Goal: Task Accomplishment & Management: Use online tool/utility

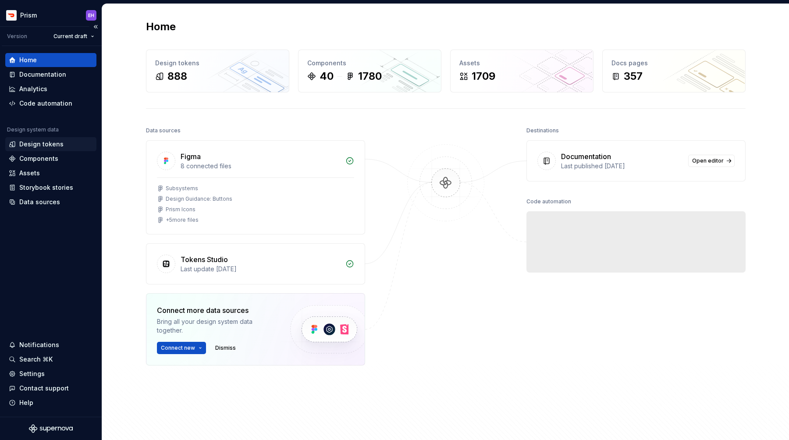
click at [45, 144] on div "Design tokens" at bounding box center [41, 144] width 44 height 9
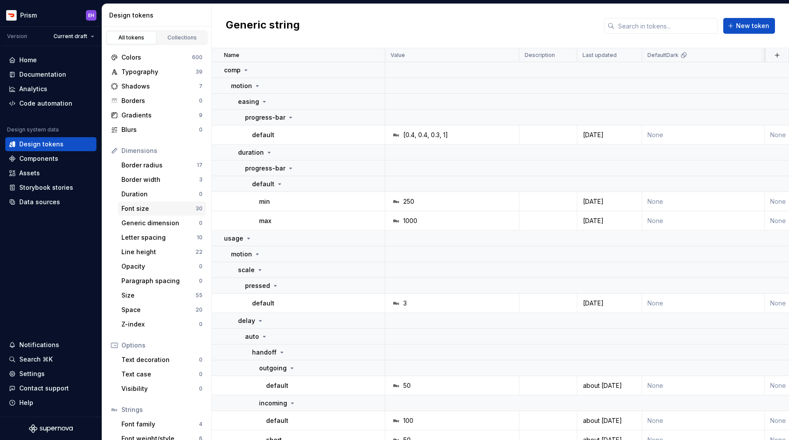
scroll to position [40, 0]
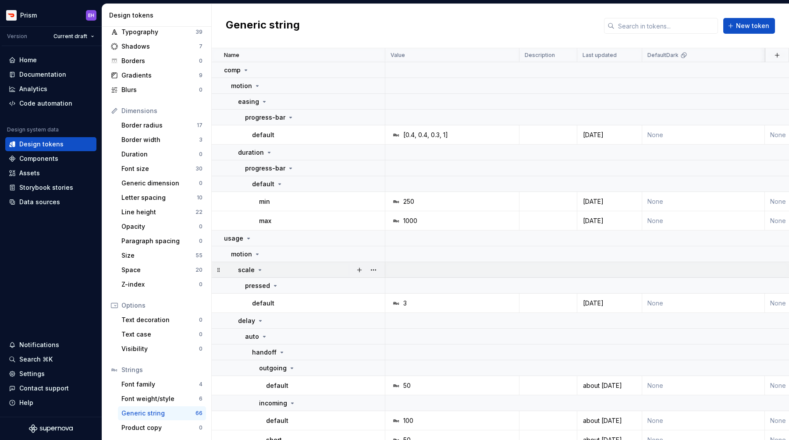
click at [259, 270] on icon at bounding box center [259, 269] width 7 height 7
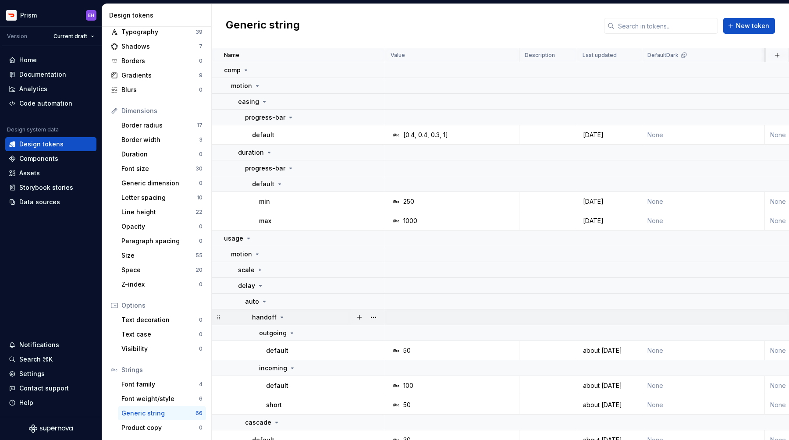
click at [308, 317] on div "handoff" at bounding box center [318, 317] width 132 height 9
click at [305, 319] on div "handoff" at bounding box center [318, 317] width 132 height 9
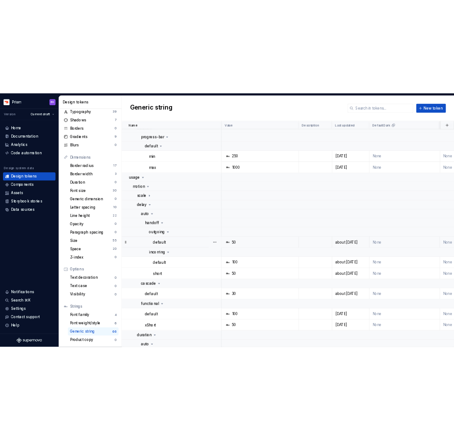
scroll to position [93, 0]
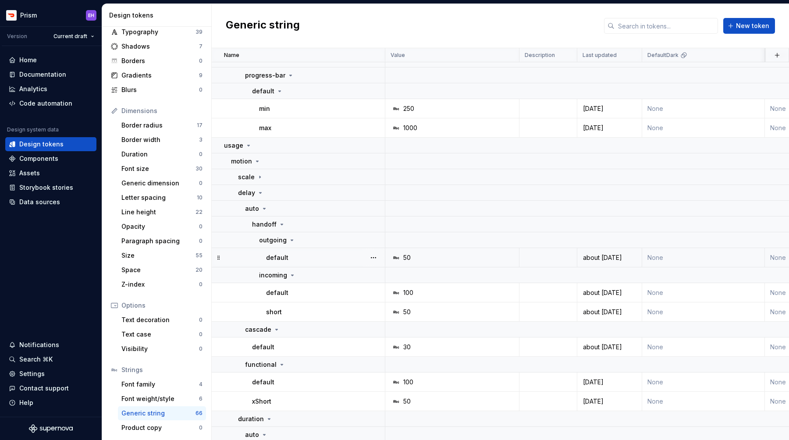
click at [321, 256] on div "default" at bounding box center [325, 257] width 118 height 9
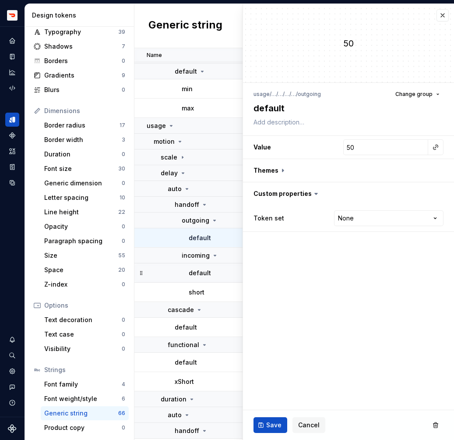
scroll to position [116, 0]
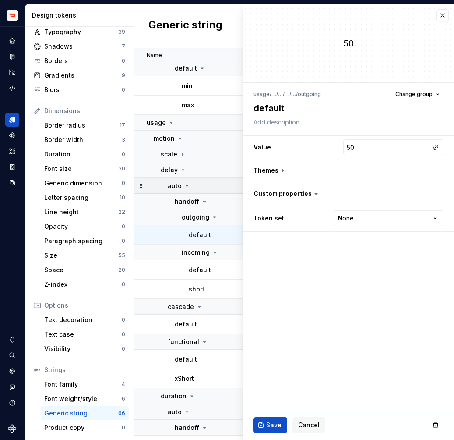
click at [188, 187] on icon at bounding box center [187, 185] width 7 height 7
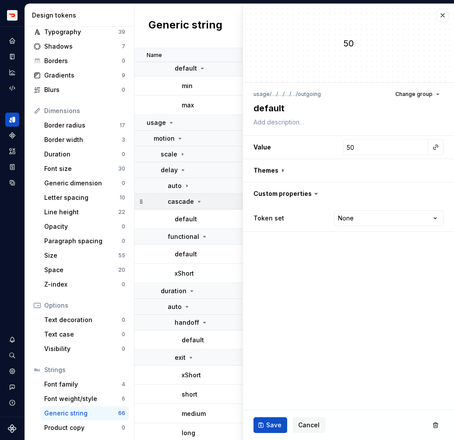
click at [198, 204] on icon at bounding box center [199, 201] width 7 height 7
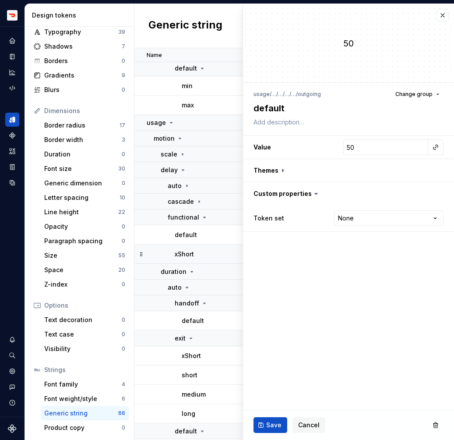
click at [203, 255] on div "xShort" at bounding box center [241, 254] width 132 height 9
click at [207, 236] on div "default" at bounding box center [241, 235] width 132 height 9
click at [210, 254] on div "xShort" at bounding box center [241, 254] width 132 height 9
type textarea "*"
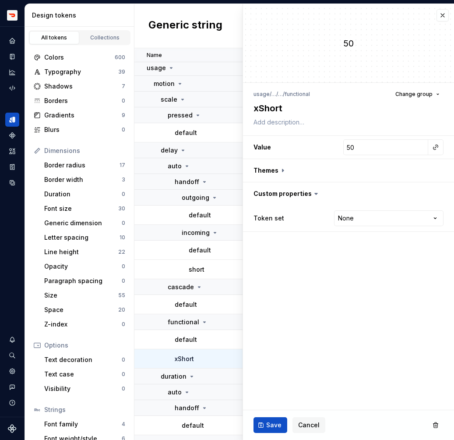
scroll to position [159, 0]
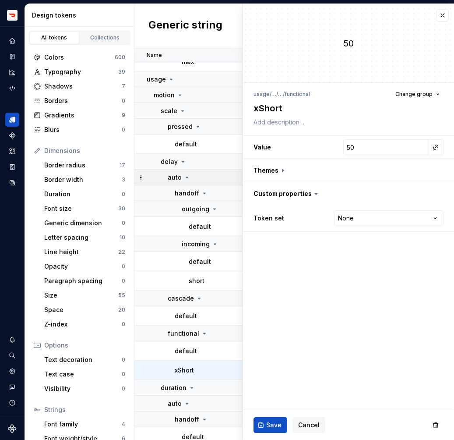
click at [187, 177] on icon at bounding box center [187, 177] width 7 height 7
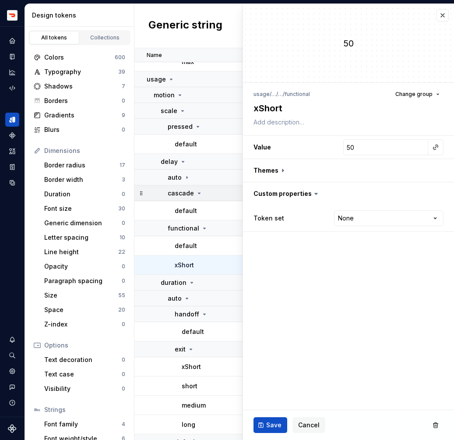
click at [197, 194] on icon at bounding box center [199, 193] width 7 height 7
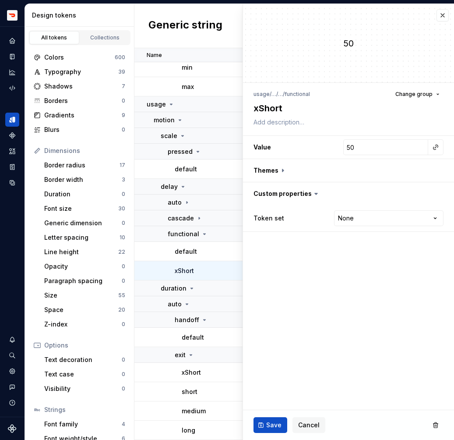
scroll to position [108, 0]
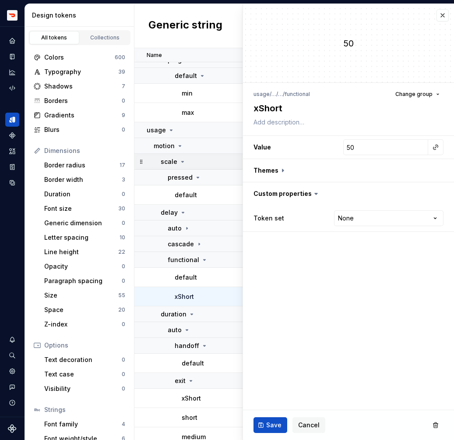
click at [182, 162] on icon at bounding box center [182, 161] width 7 height 7
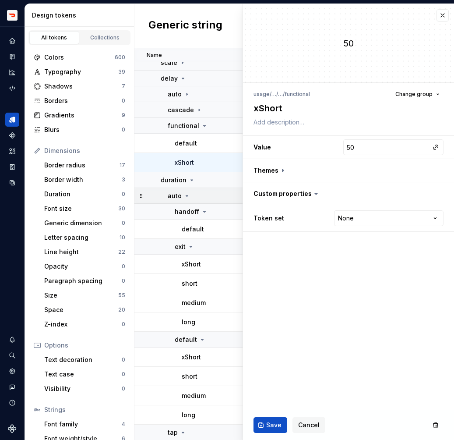
scroll to position [211, 0]
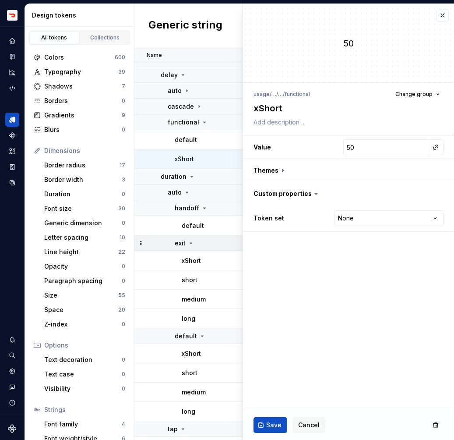
click at [191, 243] on icon at bounding box center [191, 243] width 2 height 1
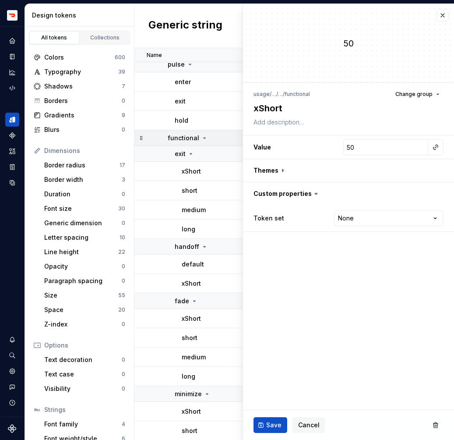
scroll to position [558, 0]
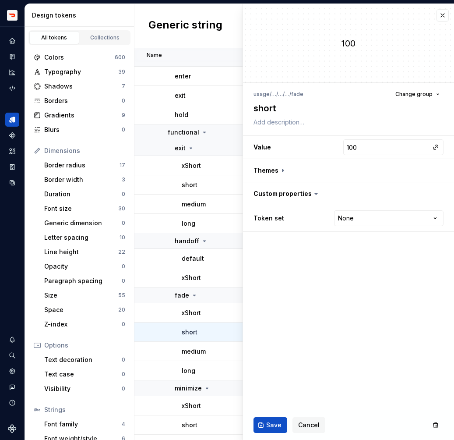
type textarea "*"
